Goal: Task Accomplishment & Management: Use online tool/utility

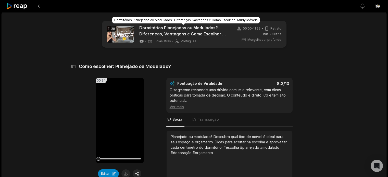
click at [143, 32] on font "Dormitórios Planejados ou Modulados? Diferenças, Vantagens e Como Escolher | Mu…" at bounding box center [182, 33] width 86 height 17
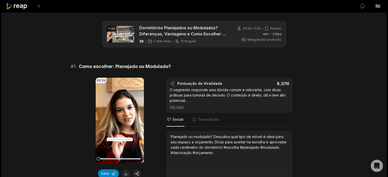
scroll to position [69, 0]
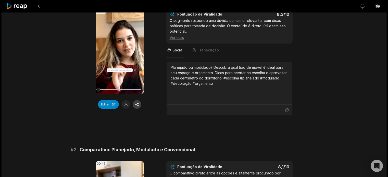
click at [141, 100] on button "button" at bounding box center [137, 104] width 9 height 9
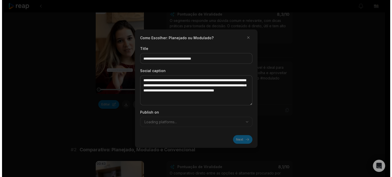
scroll to position [255, 0]
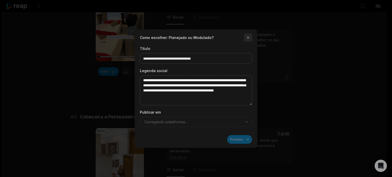
click at [247, 37] on button "button" at bounding box center [248, 37] width 8 height 8
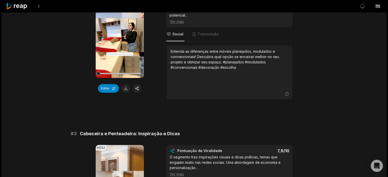
scroll to position [315, 0]
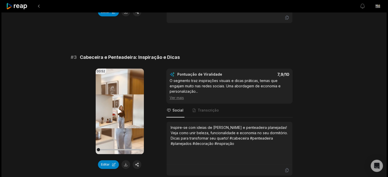
click at [119, 109] on icon at bounding box center [120, 111] width 4 height 4
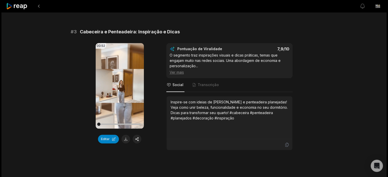
click at [119, 81] on video "Seu navegador não suporta o formato mp4." at bounding box center [120, 86] width 48 height 86
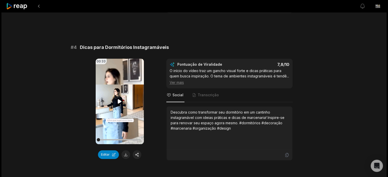
scroll to position [493, 0]
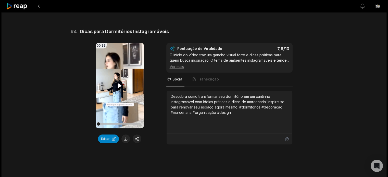
click at [123, 80] on video "Seu navegador não suporta o formato mp4." at bounding box center [120, 86] width 48 height 86
click at [123, 79] on video "Seu navegador não suporta o formato mp4." at bounding box center [120, 86] width 48 height 86
click at [113, 141] on button "Editar" at bounding box center [108, 139] width 21 height 9
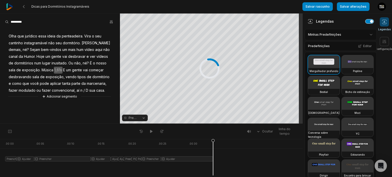
click at [365, 23] on button "button" at bounding box center [369, 21] width 8 height 4
